Goal: Information Seeking & Learning: Learn about a topic

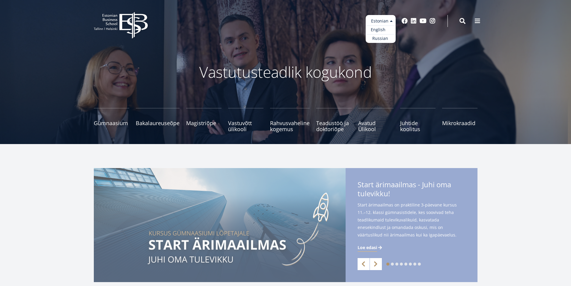
click at [377, 30] on link "English" at bounding box center [381, 29] width 30 height 9
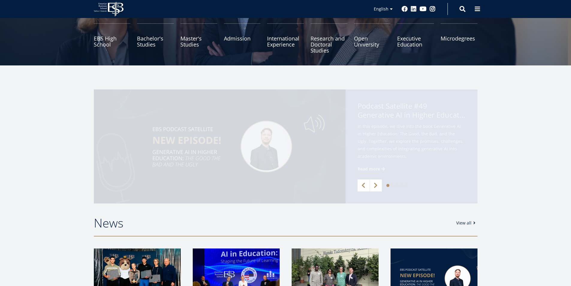
scroll to position [180, 0]
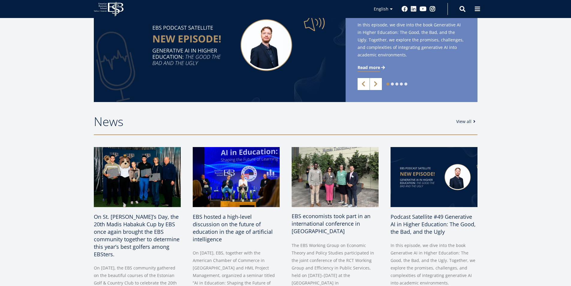
click at [330, 217] on span "EBS economists took part in an international conference in [GEOGRAPHIC_DATA]" at bounding box center [331, 223] width 79 height 22
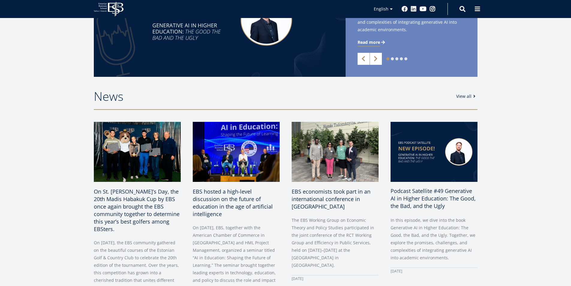
scroll to position [150, 0]
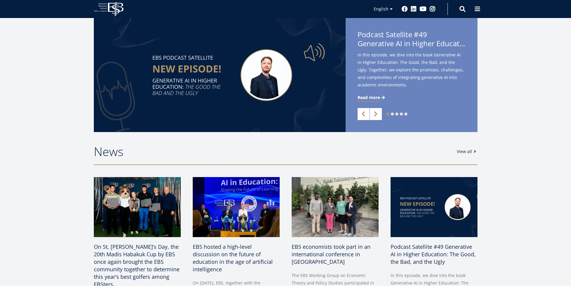
click at [467, 150] on link "View all" at bounding box center [467, 151] width 21 height 6
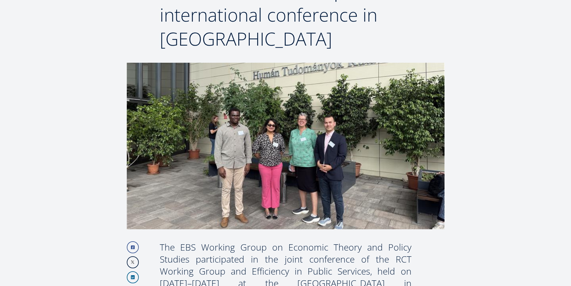
scroll to position [72, 0]
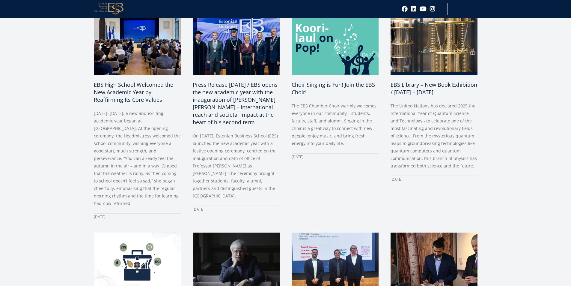
scroll to position [479, 0]
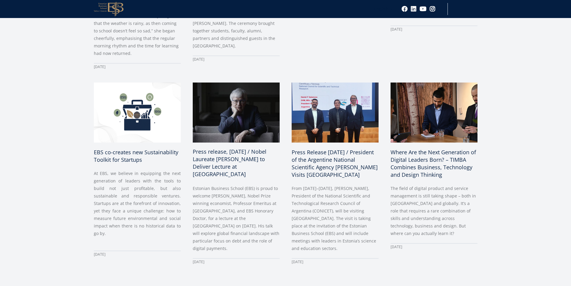
click at [208, 148] on span "Press release, August 14, 2025 / Nobel Laureate Bengt Holmström to Deliver Lect…" at bounding box center [230, 163] width 74 height 30
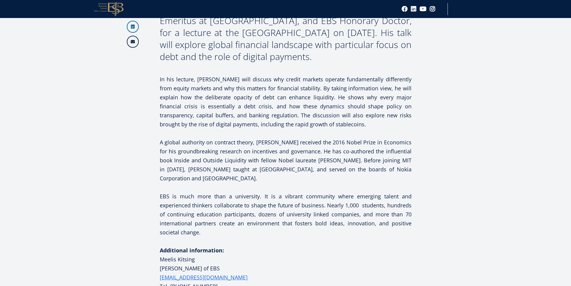
scroll to position [390, 0]
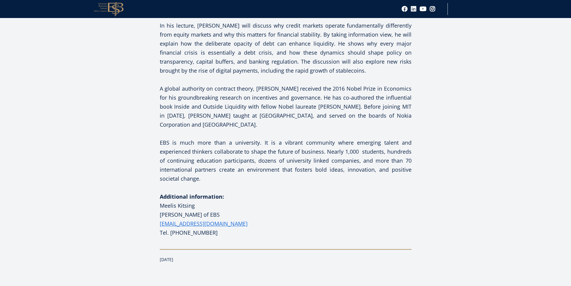
click at [5, 65] on article "Facebook Linkedin Email Estonian Business School (EBS) is proud to welcome [PER…" at bounding box center [285, 99] width 571 height 636
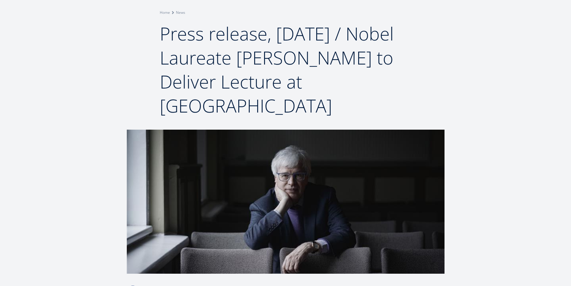
scroll to position [42, 0]
